Goal: Task Accomplishment & Management: Complete application form

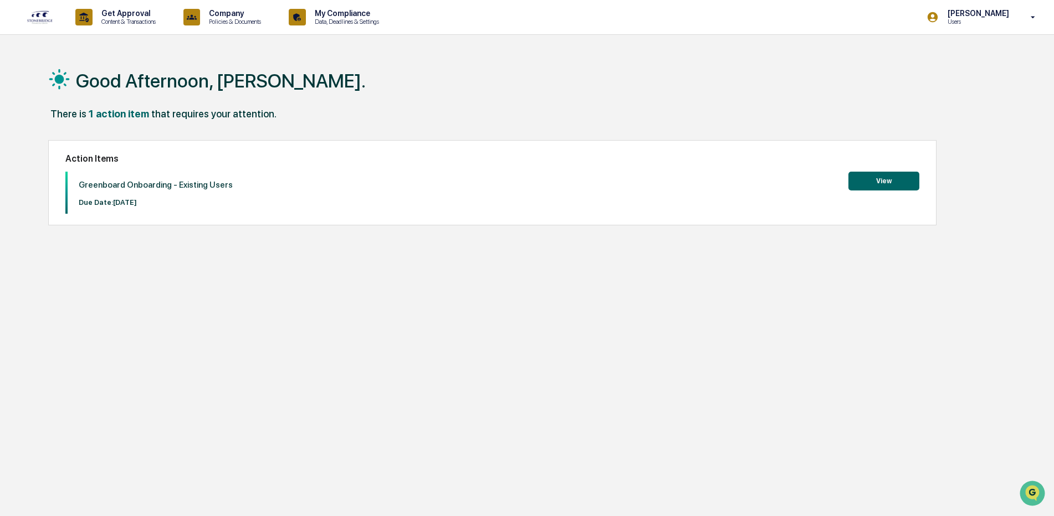
click at [879, 179] on button "View" at bounding box center [883, 181] width 71 height 19
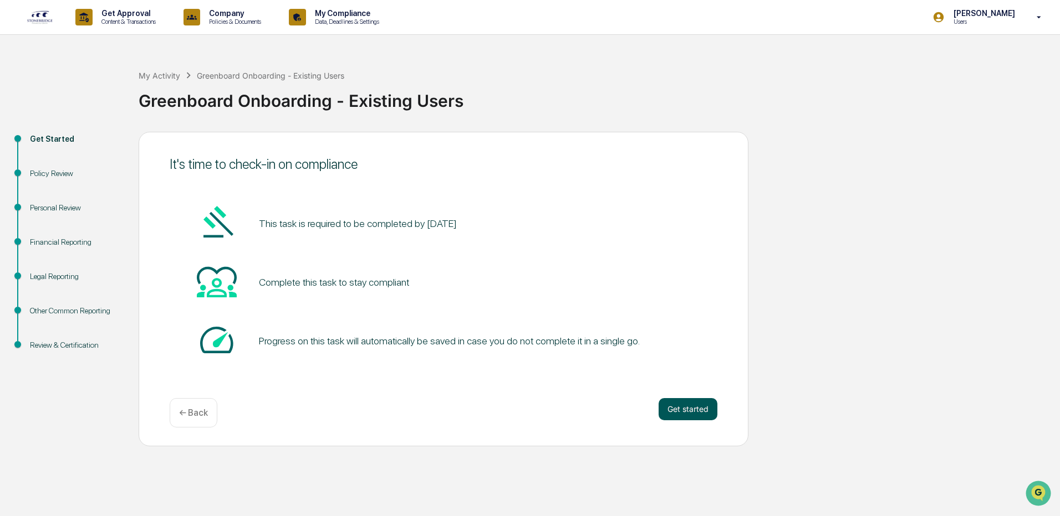
click at [680, 404] on button "Get started" at bounding box center [687, 409] width 59 height 22
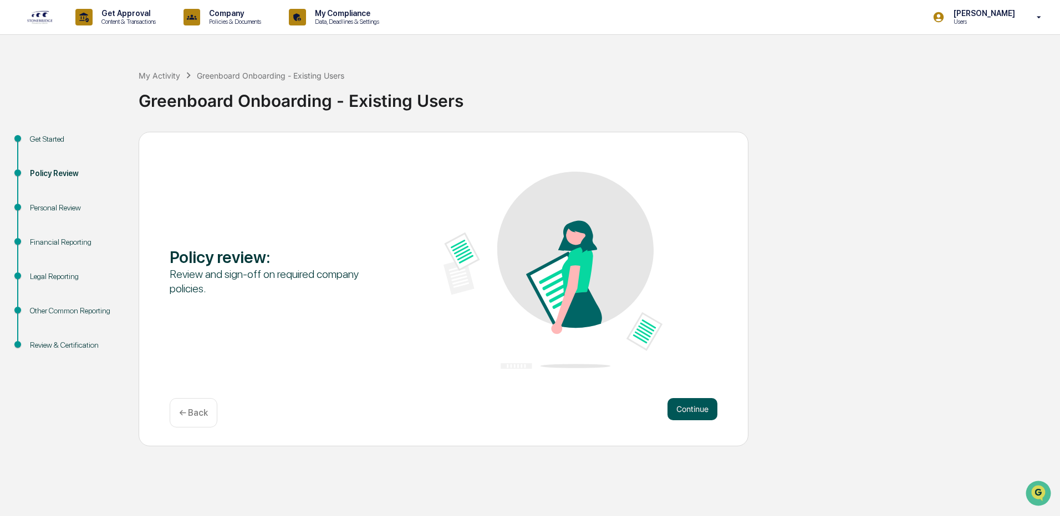
click at [684, 398] on button "Continue" at bounding box center [692, 409] width 50 height 22
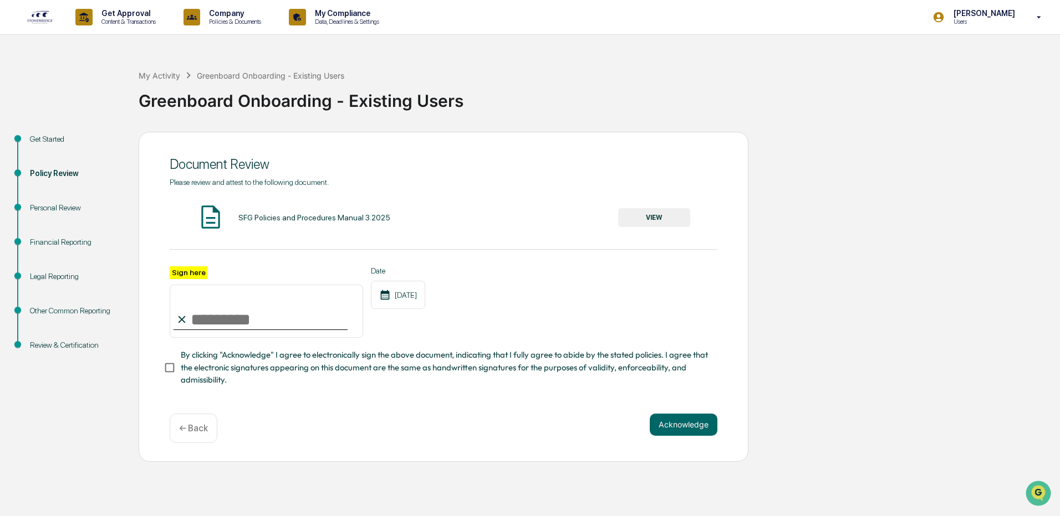
click at [214, 211] on img at bounding box center [211, 217] width 28 height 28
click at [662, 223] on button "VIEW" at bounding box center [654, 217] width 72 height 19
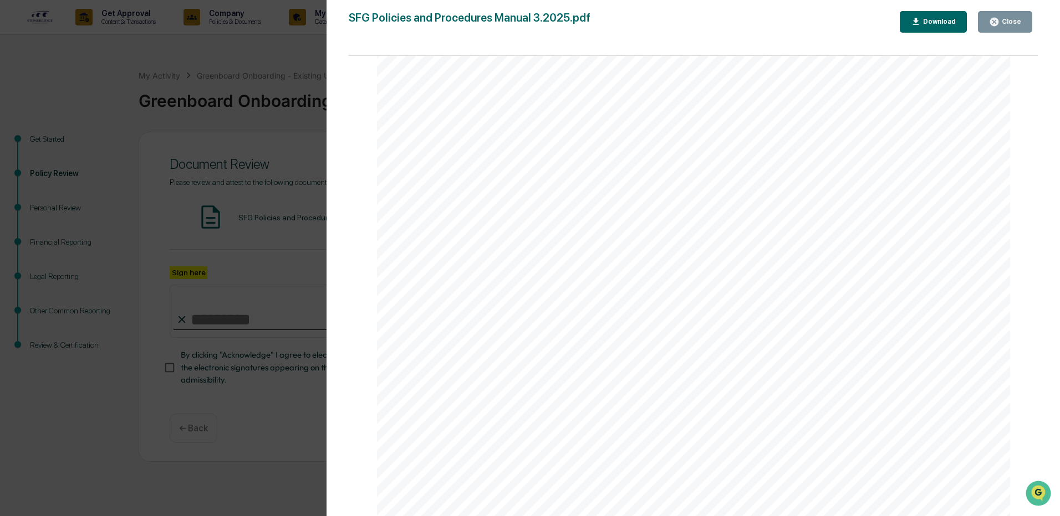
scroll to position [67123, 0]
click at [1003, 24] on div "Close" at bounding box center [1010, 22] width 22 height 8
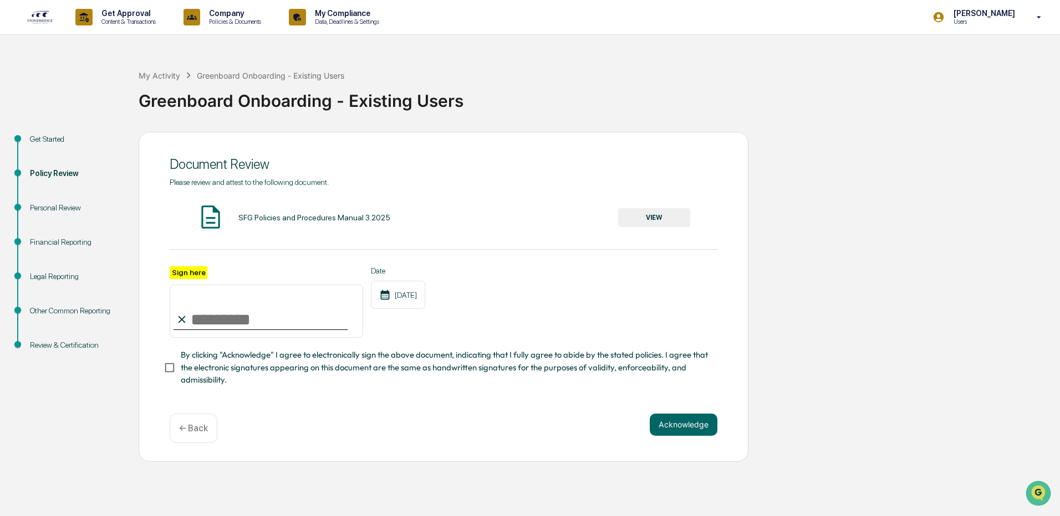
click at [195, 318] on input "Sign here" at bounding box center [266, 311] width 193 height 53
type input "**********"
click at [687, 422] on button "Acknowledge" at bounding box center [683, 425] width 68 height 22
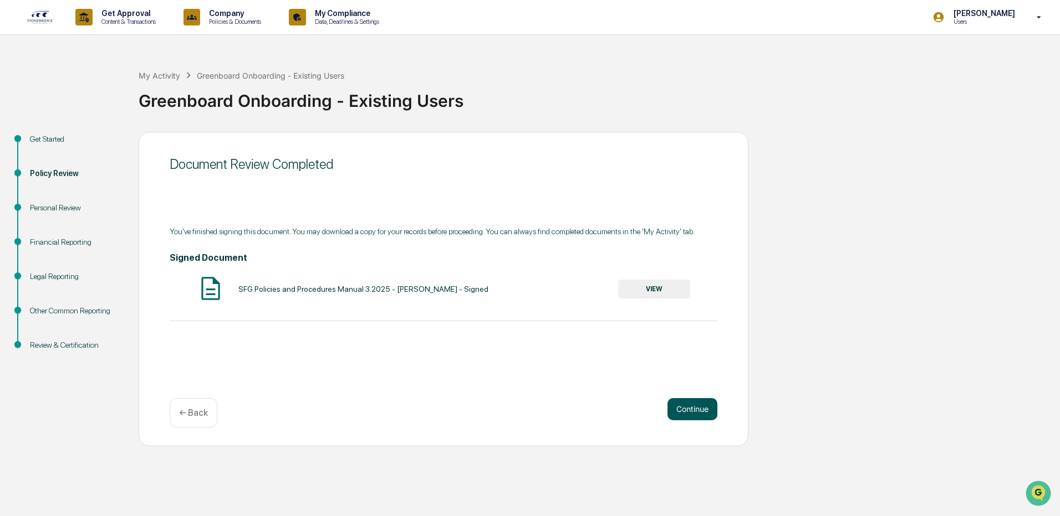
click at [696, 417] on button "Continue" at bounding box center [692, 409] width 50 height 22
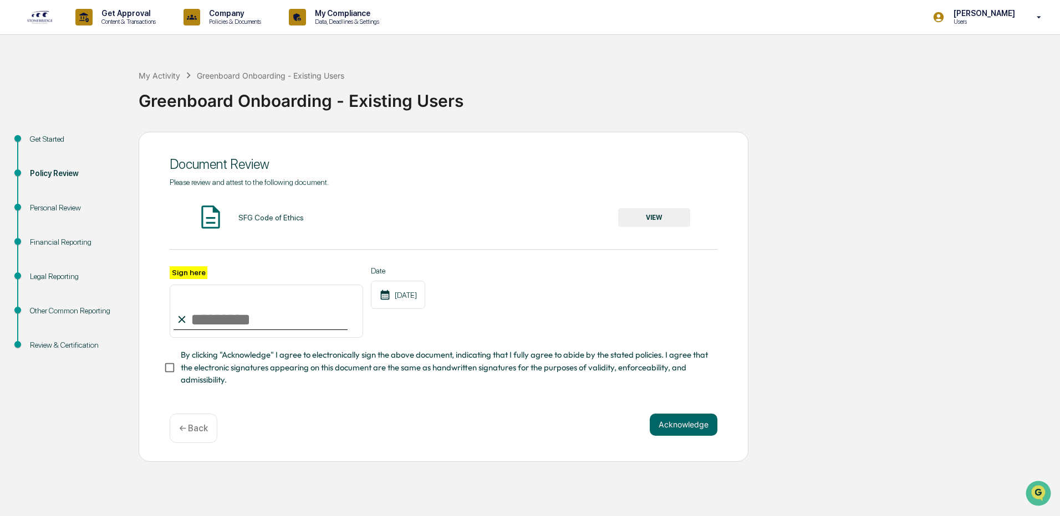
click at [664, 217] on button "VIEW" at bounding box center [654, 217] width 72 height 19
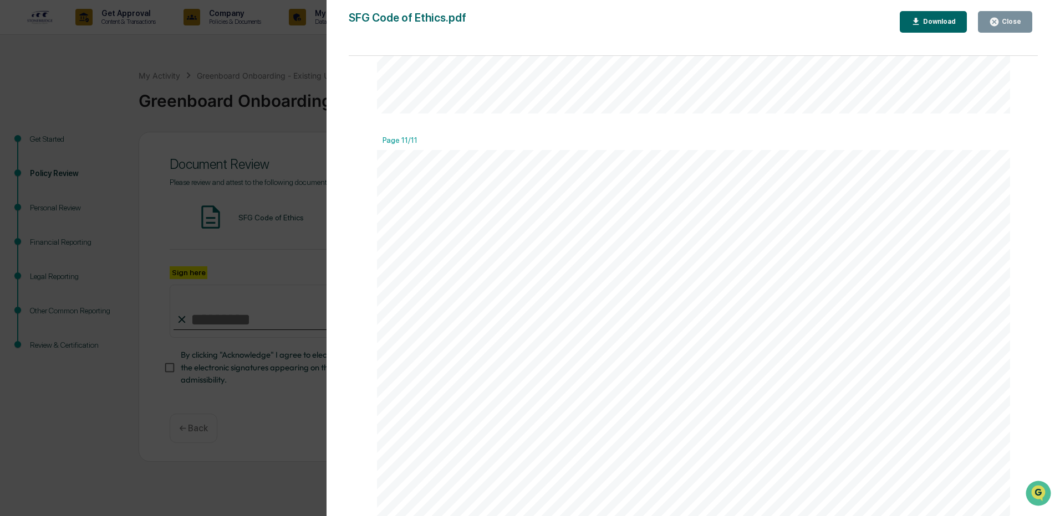
scroll to position [8940, 0]
click at [1010, 16] on button "Close" at bounding box center [1005, 22] width 54 height 22
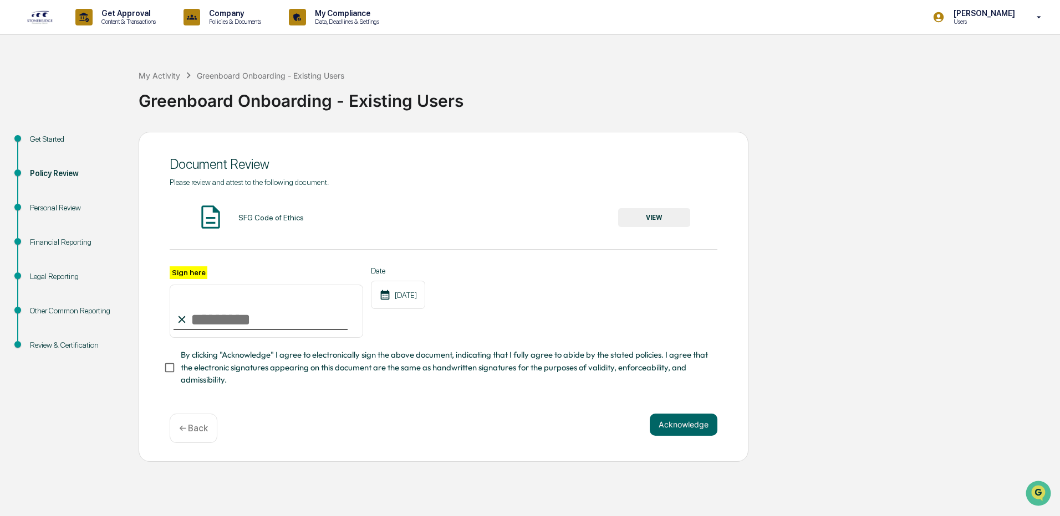
click at [197, 311] on input "Sign here" at bounding box center [266, 311] width 193 height 53
type input "**********"
click at [698, 419] on button "Acknowledge" at bounding box center [683, 425] width 68 height 22
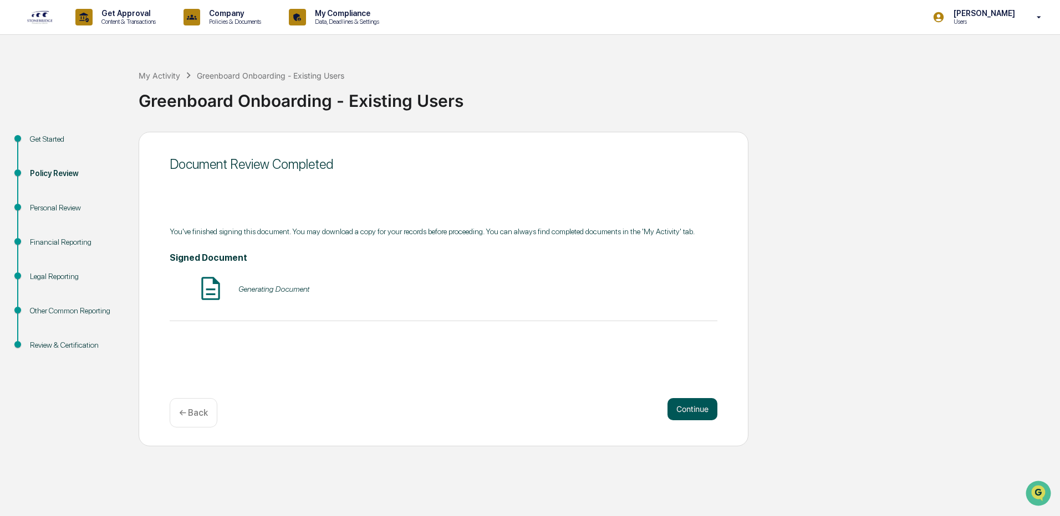
click at [698, 408] on button "Continue" at bounding box center [692, 409] width 50 height 22
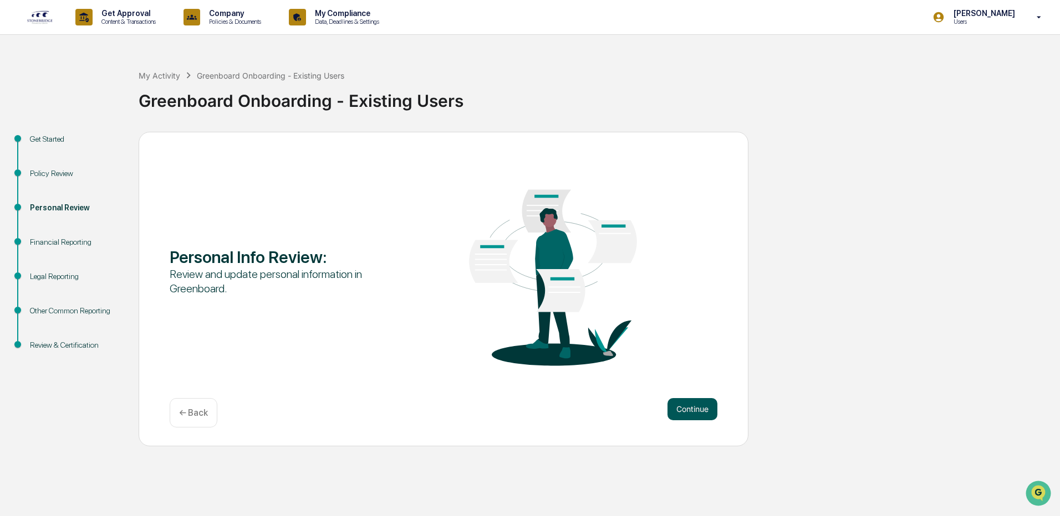
click at [699, 405] on button "Continue" at bounding box center [692, 409] width 50 height 22
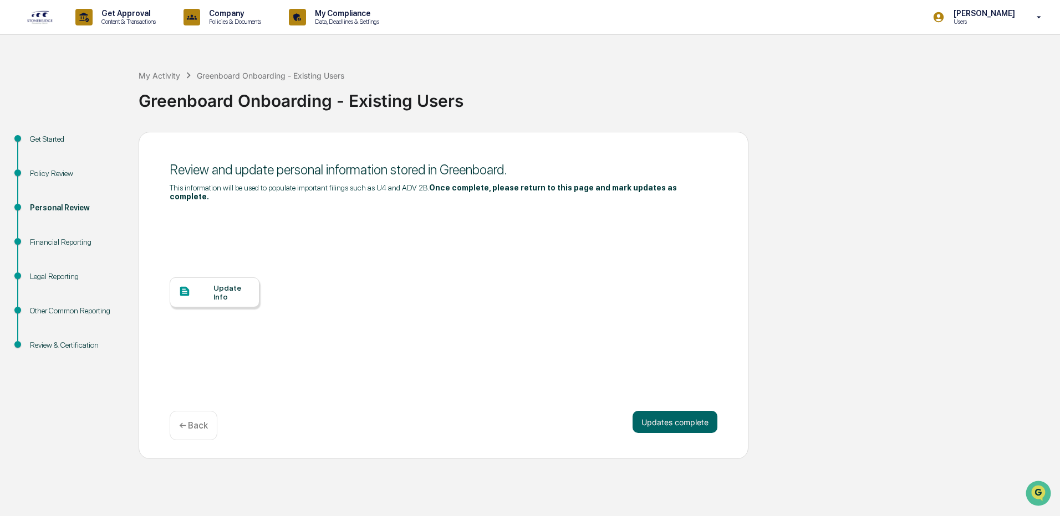
click at [209, 285] on div at bounding box center [195, 292] width 35 height 14
click at [54, 274] on div "Legal Reporting" at bounding box center [75, 277] width 91 height 12
click at [669, 411] on button "Updates complete" at bounding box center [674, 422] width 85 height 22
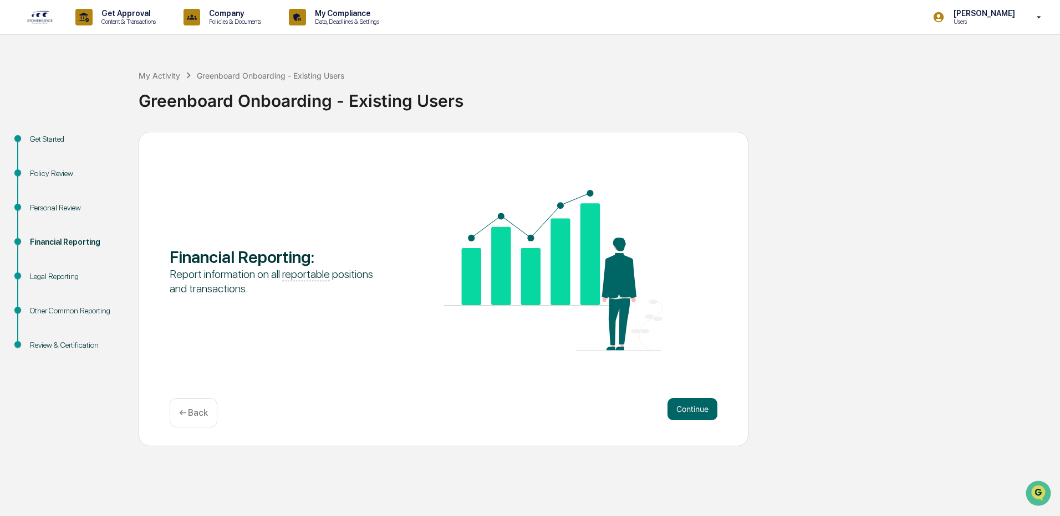
click at [669, 408] on button "Continue" at bounding box center [692, 409] width 50 height 22
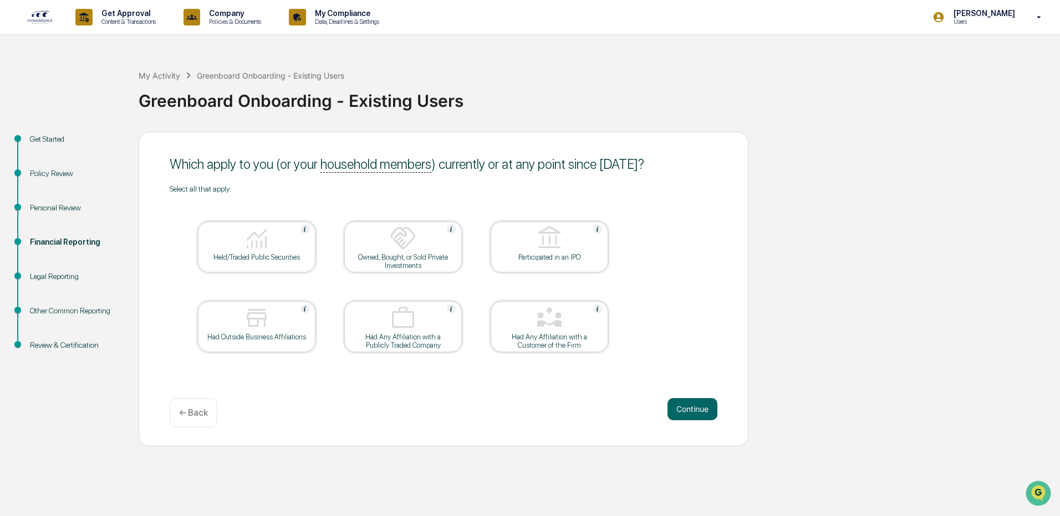
click at [36, 275] on div "Legal Reporting" at bounding box center [75, 277] width 91 height 12
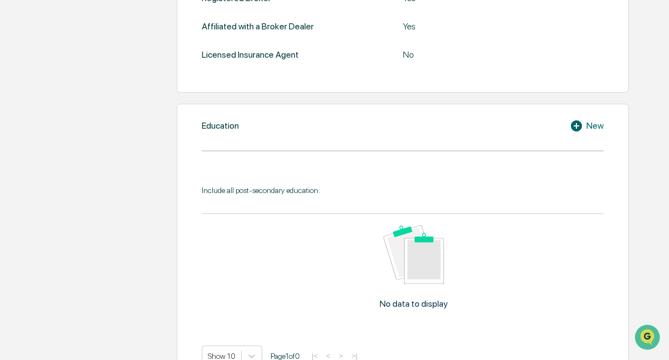
scroll to position [499, 0]
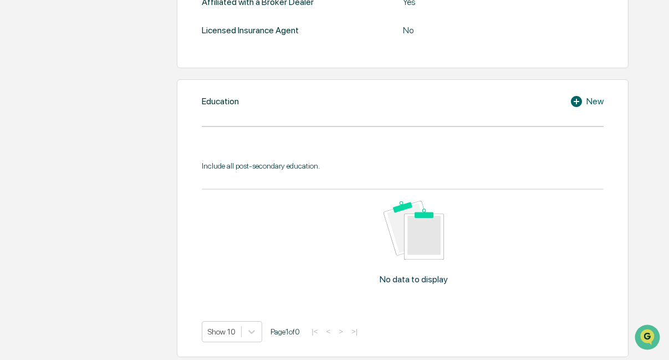
click at [385, 175] on div "Include all post-secondary education. No data to display Show 10 Page 1 of 0 |<…" at bounding box center [403, 251] width 402 height 181
click at [567, 99] on div "Education New" at bounding box center [403, 101] width 402 height 13
click at [576, 100] on icon at bounding box center [578, 101] width 17 height 13
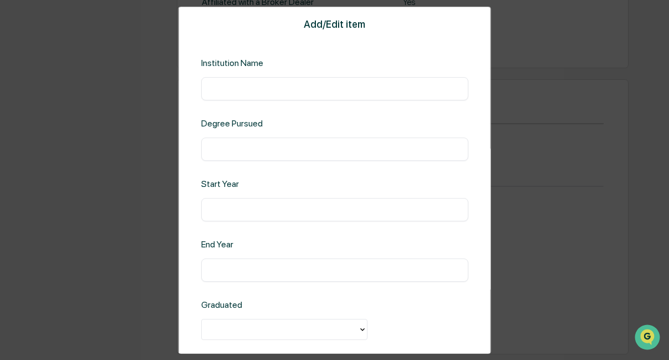
click at [331, 93] on input "text" at bounding box center [334, 88] width 251 height 11
type input "**********"
click at [321, 149] on input "text" at bounding box center [334, 149] width 251 height 11
type input "********"
type input "****"
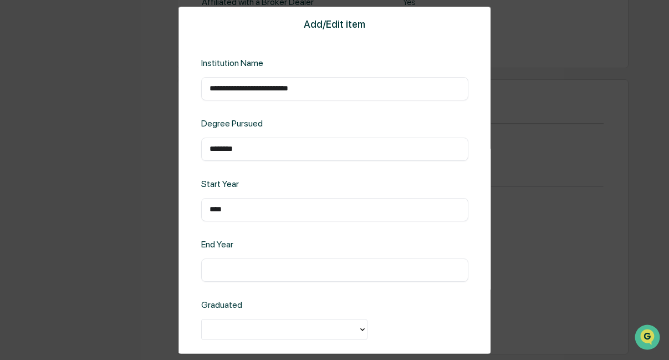
click at [355, 335] on div at bounding box center [279, 328] width 156 height 17
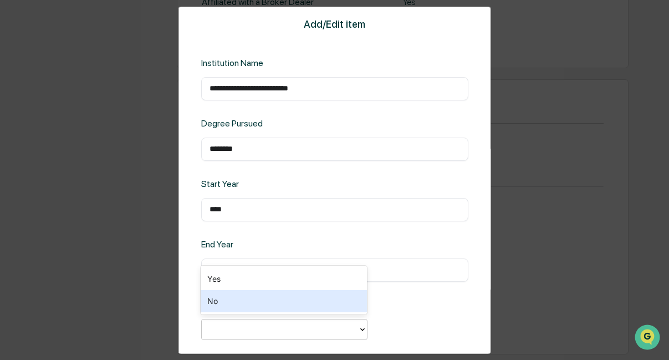
click at [342, 309] on div "No" at bounding box center [284, 301] width 166 height 22
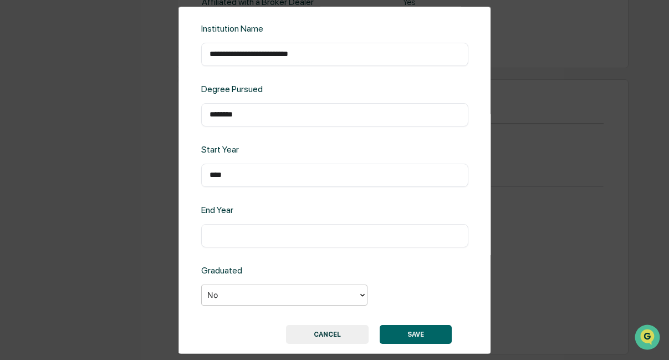
scroll to position [53, 0]
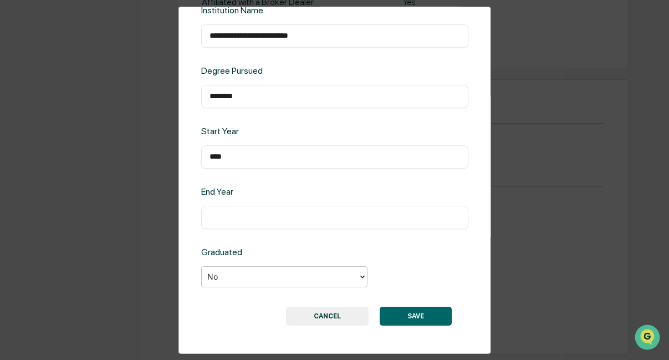
click at [429, 312] on button "SAVE" at bounding box center [416, 315] width 72 height 19
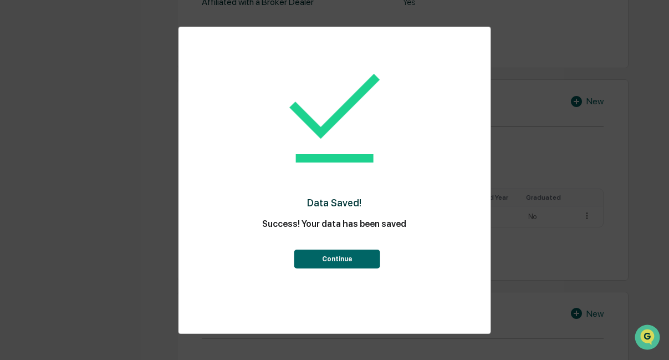
click at [329, 252] on button "Continue" at bounding box center [337, 258] width 86 height 19
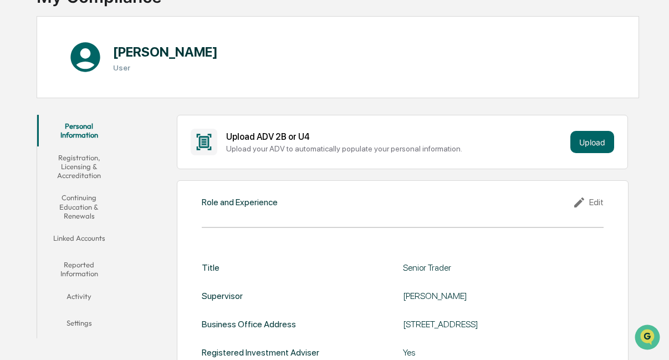
scroll to position [166, 0]
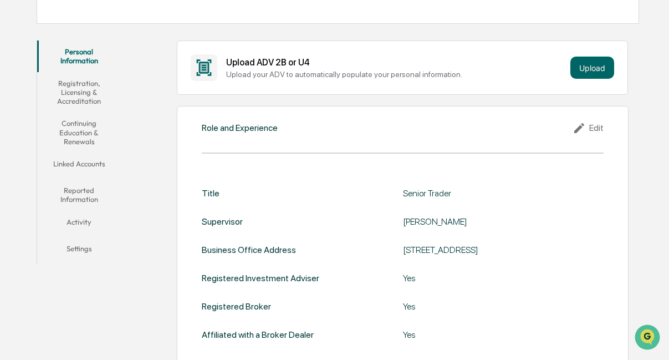
click at [73, 93] on button "Registration, Licensing & Accreditation" at bounding box center [79, 92] width 84 height 40
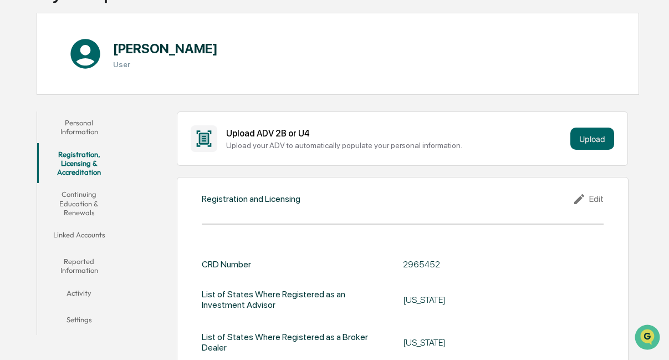
scroll to position [57, 0]
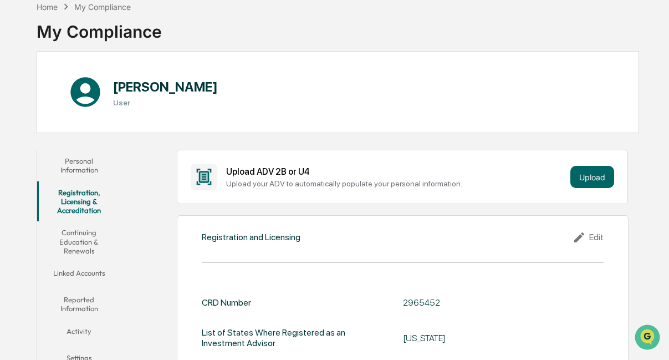
click at [86, 232] on button "Continuing Education & Renewals" at bounding box center [79, 241] width 84 height 40
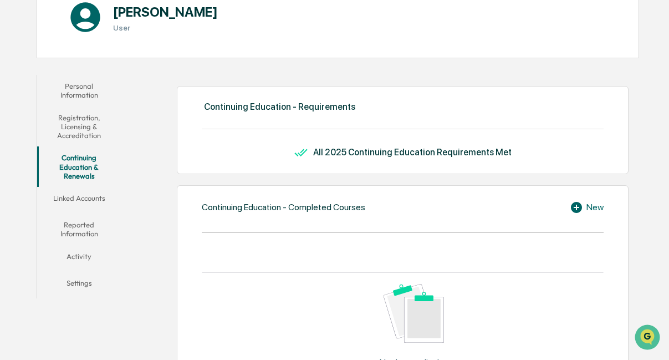
scroll to position [131, 0]
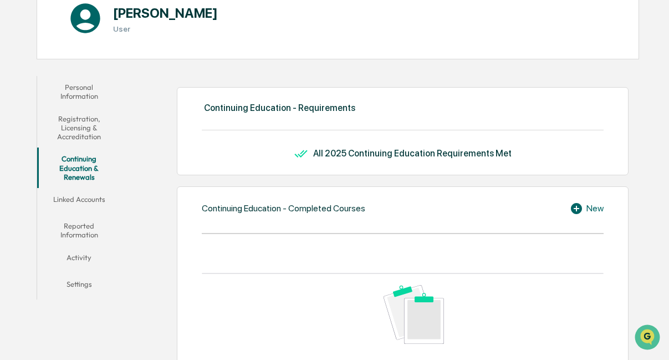
click at [81, 191] on button "Linked Accounts" at bounding box center [79, 201] width 84 height 27
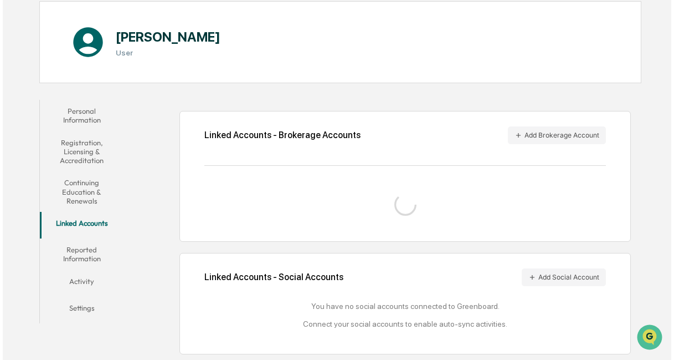
scroll to position [131, 0]
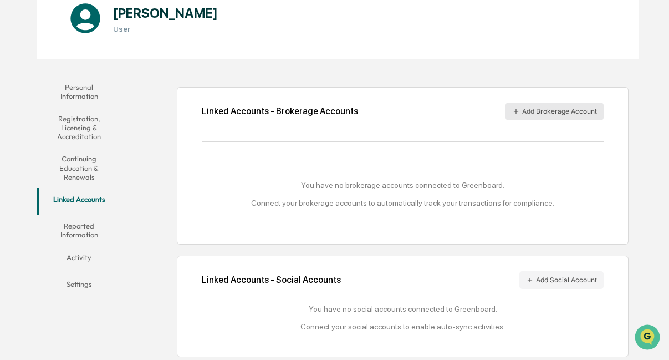
click at [541, 105] on button "Add Brokerage Account" at bounding box center [554, 112] width 98 height 18
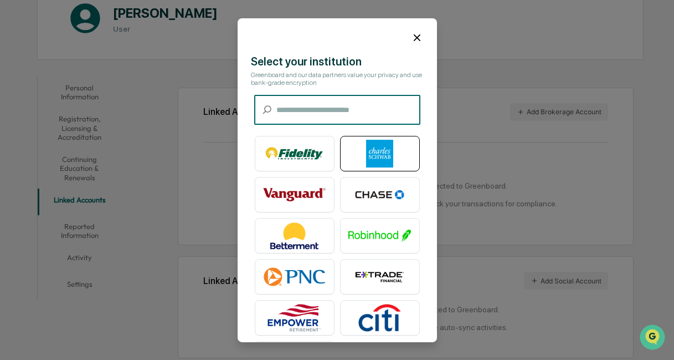
scroll to position [48, 0]
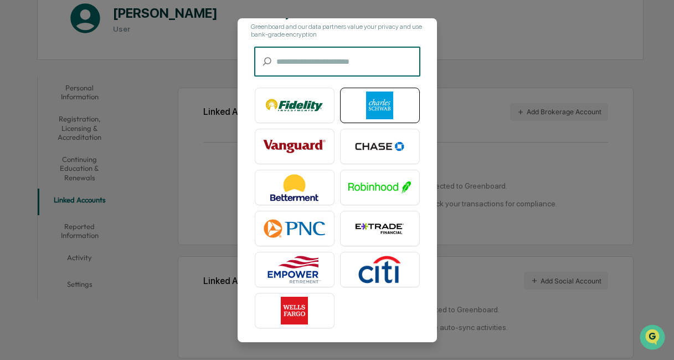
click at [380, 108] on img at bounding box center [380, 105] width 63 height 28
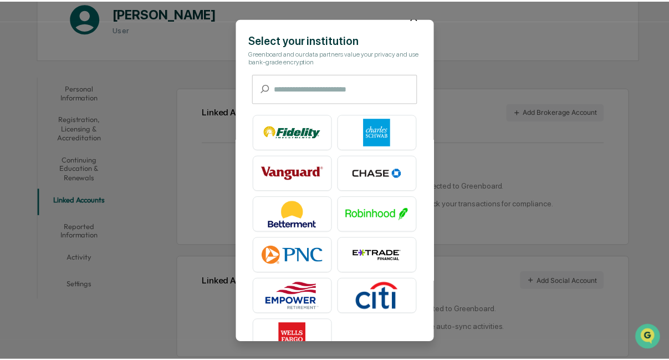
scroll to position [0, 0]
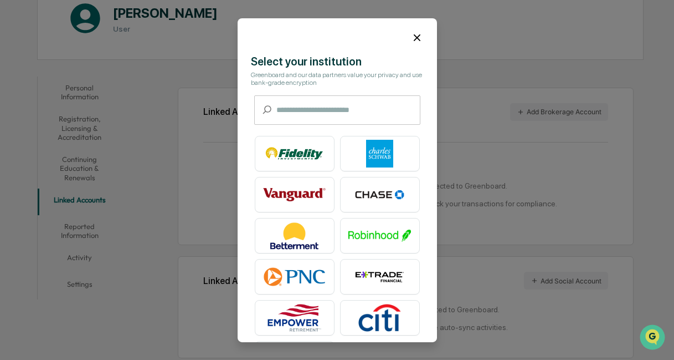
click at [414, 34] on icon at bounding box center [417, 37] width 12 height 12
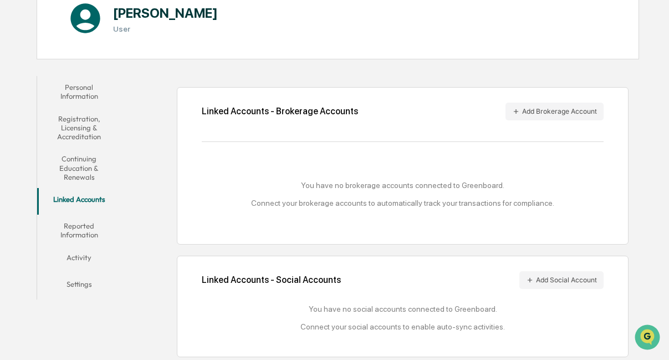
scroll to position [134, 0]
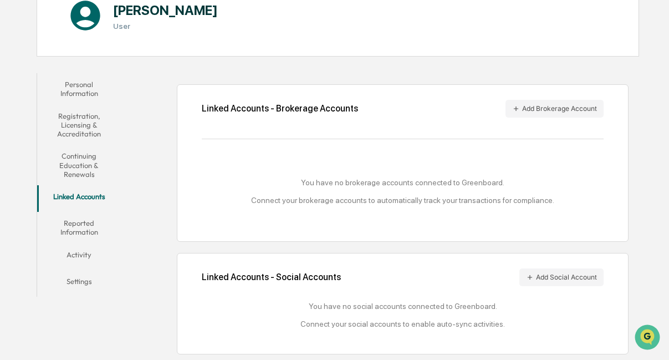
click at [85, 225] on button "Reported Information" at bounding box center [79, 228] width 84 height 32
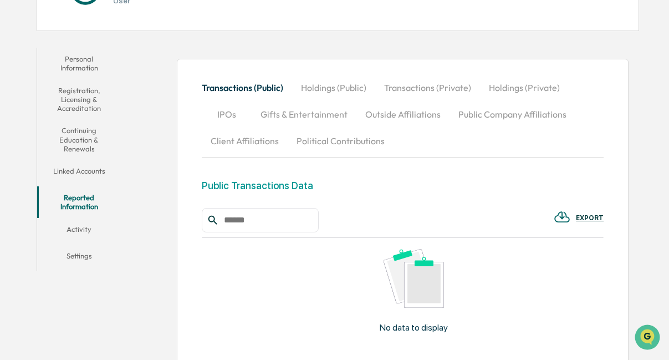
scroll to position [140, 0]
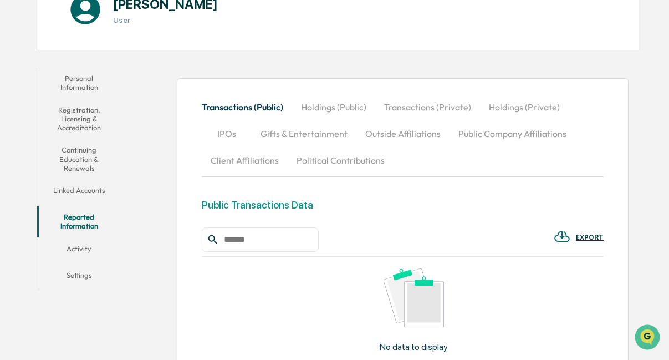
click at [83, 249] on button "Activity" at bounding box center [79, 250] width 84 height 27
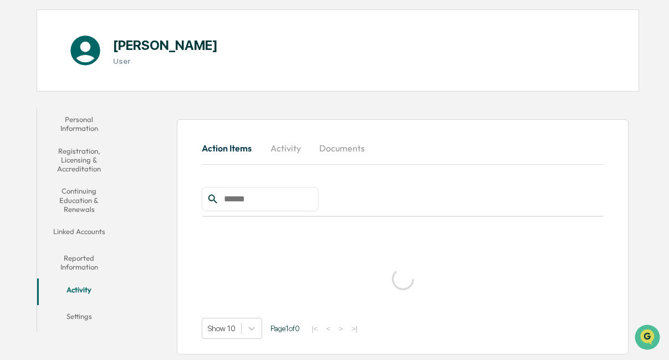
scroll to position [70, 0]
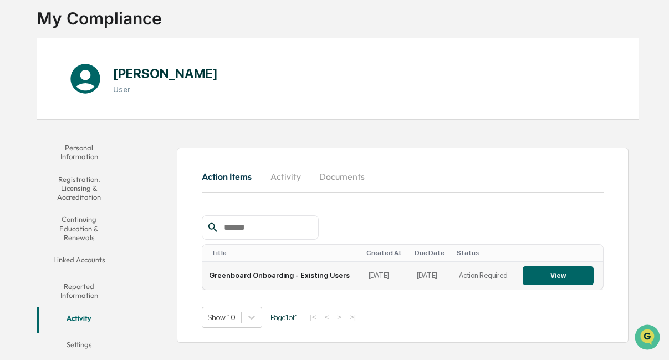
click at [534, 273] on button "View" at bounding box center [558, 275] width 71 height 19
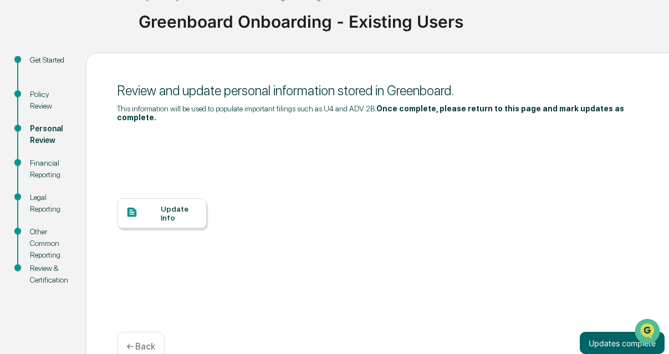
scroll to position [96, 0]
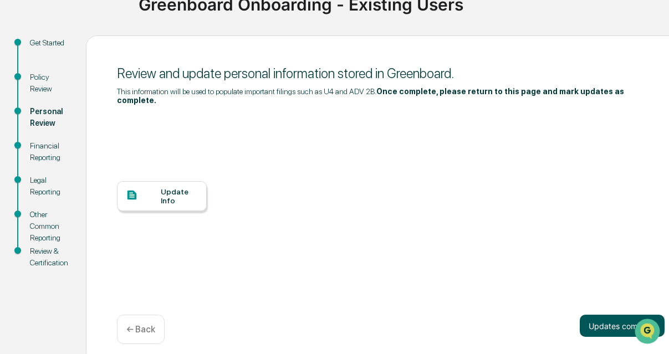
click at [595, 320] on button "Updates complete" at bounding box center [622, 326] width 85 height 22
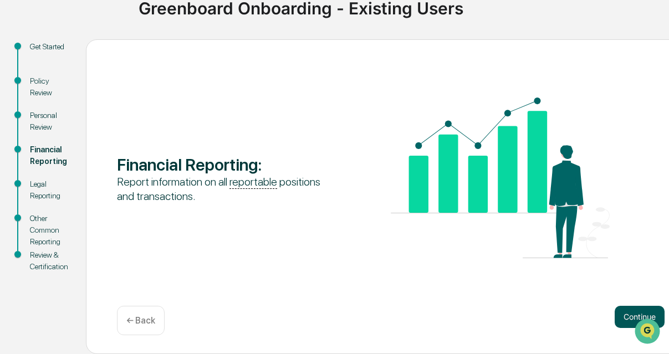
click at [622, 312] on button "Continue" at bounding box center [640, 317] width 50 height 22
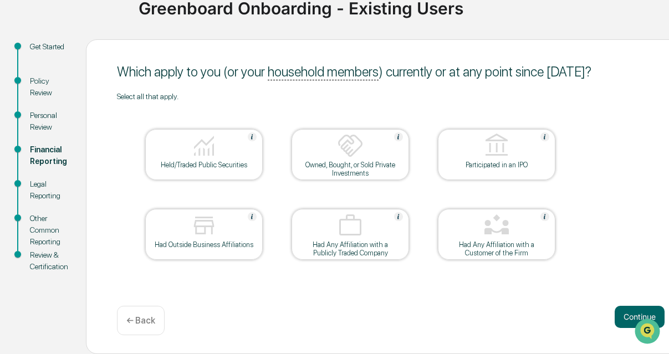
click at [195, 138] on img at bounding box center [204, 145] width 27 height 27
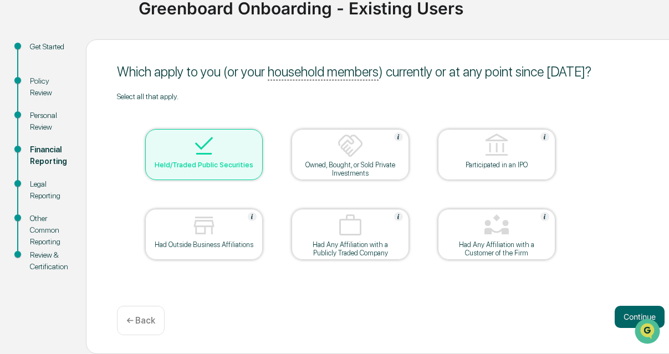
click at [505, 228] on img at bounding box center [496, 225] width 27 height 27
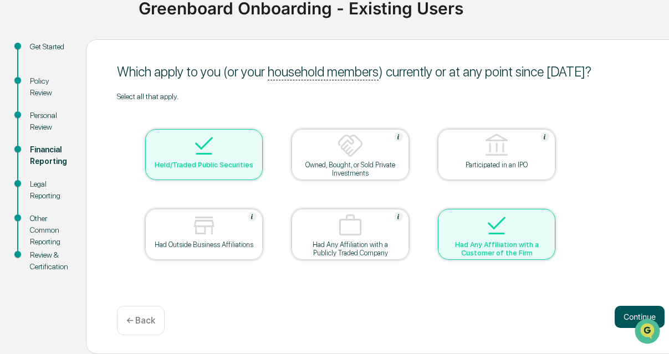
click at [627, 315] on button "Continue" at bounding box center [640, 317] width 50 height 22
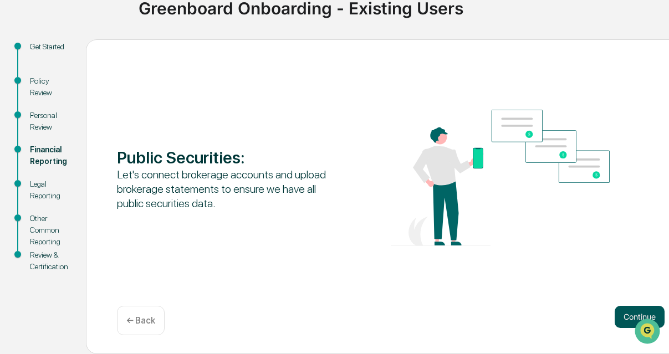
click at [626, 314] on button "Continue" at bounding box center [640, 317] width 50 height 22
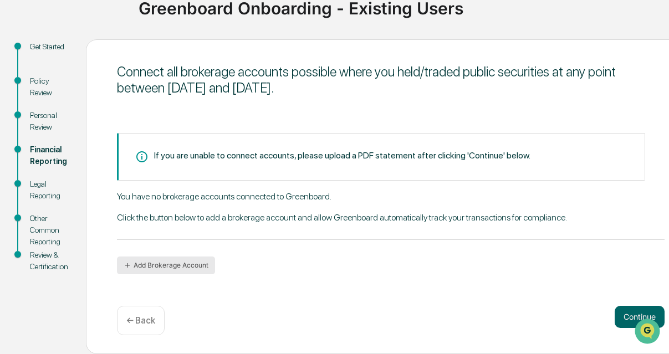
click at [206, 260] on button "Add Brokerage Account" at bounding box center [166, 266] width 98 height 18
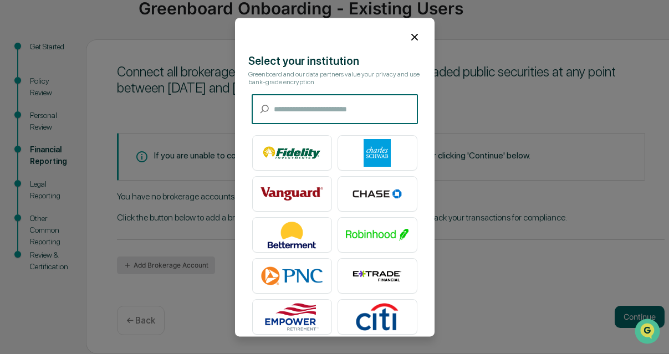
scroll to position [87, 0]
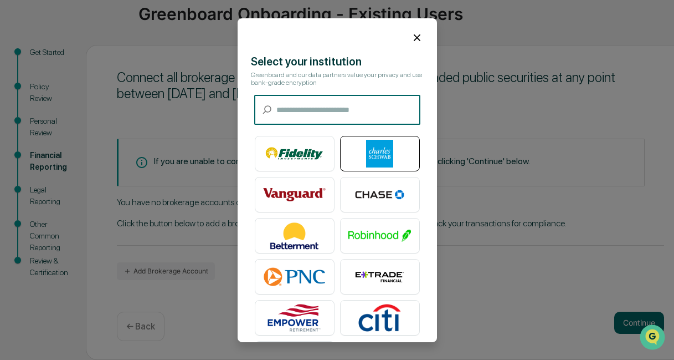
click at [371, 151] on img at bounding box center [380, 154] width 63 height 28
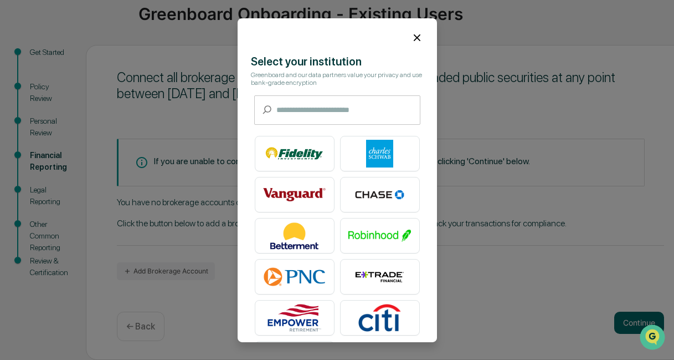
click at [414, 39] on icon at bounding box center [417, 37] width 7 height 7
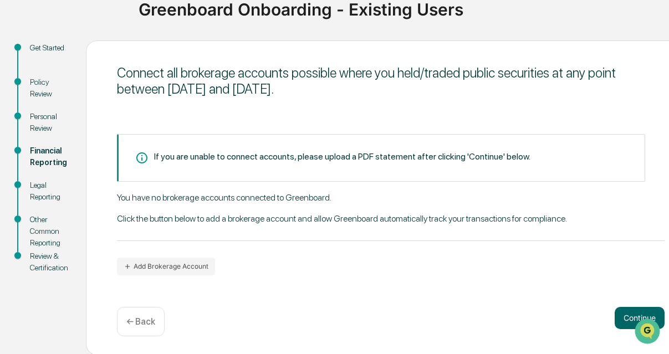
scroll to position [93, 0]
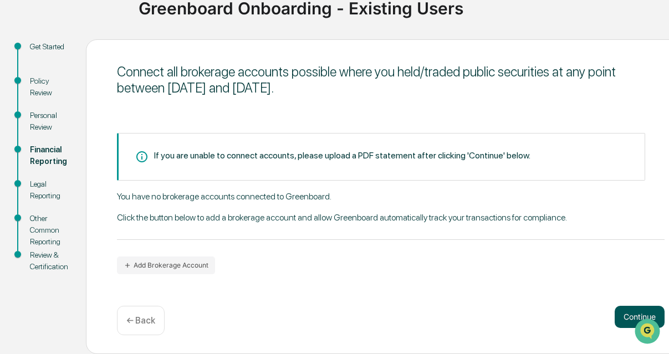
click at [615, 315] on button "Continue" at bounding box center [640, 317] width 50 height 22
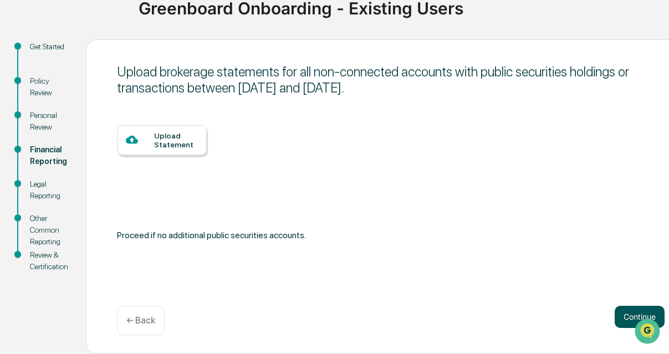
click at [621, 310] on button "Continue" at bounding box center [640, 317] width 50 height 22
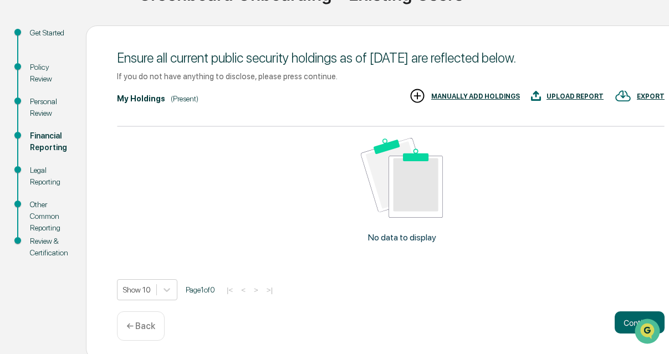
scroll to position [112, 0]
